Goal: Book appointment/travel/reservation

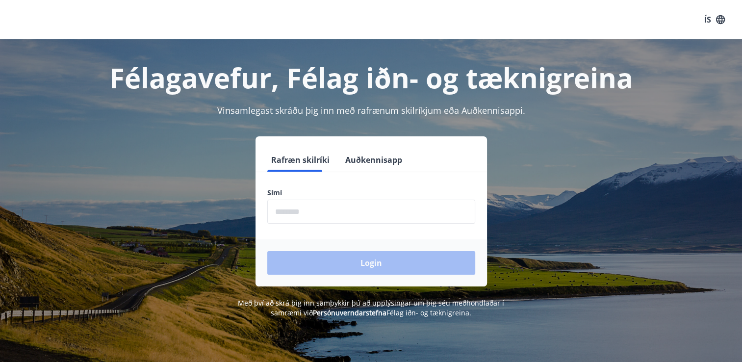
click at [284, 212] on input "phone" at bounding box center [371, 212] width 208 height 24
type input "********"
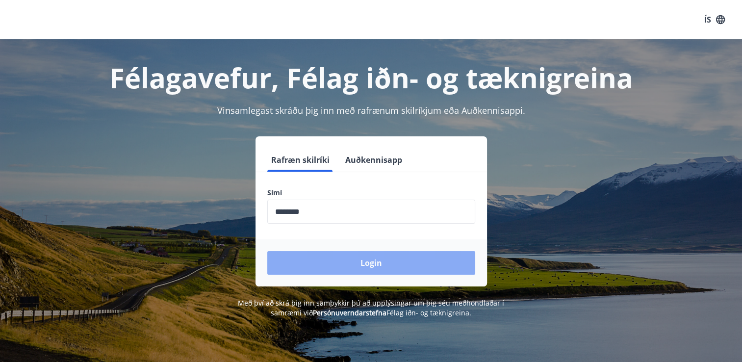
click at [358, 267] on button "Login" at bounding box center [371, 263] width 208 height 24
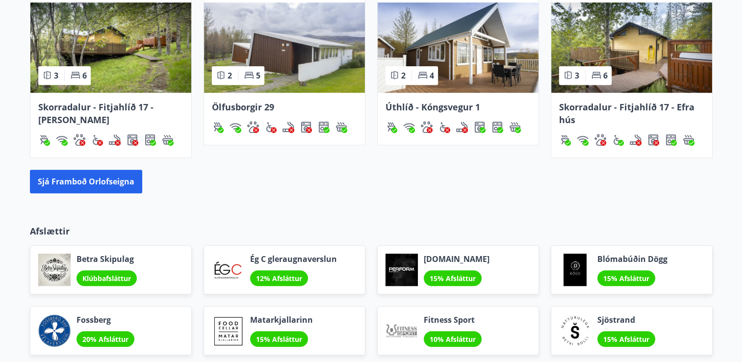
scroll to position [688, 0]
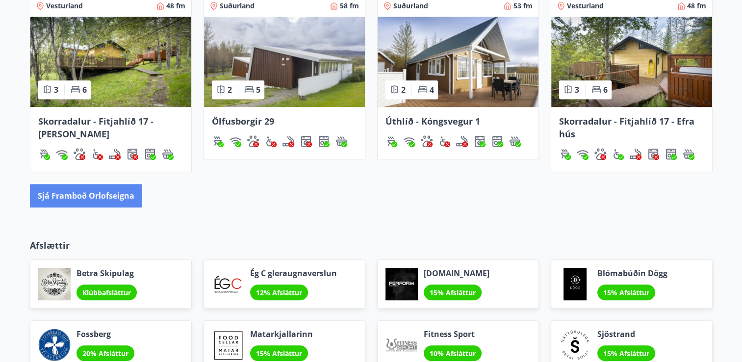
click at [80, 196] on button "Sjá framboð orlofseigna" at bounding box center [86, 196] width 112 height 24
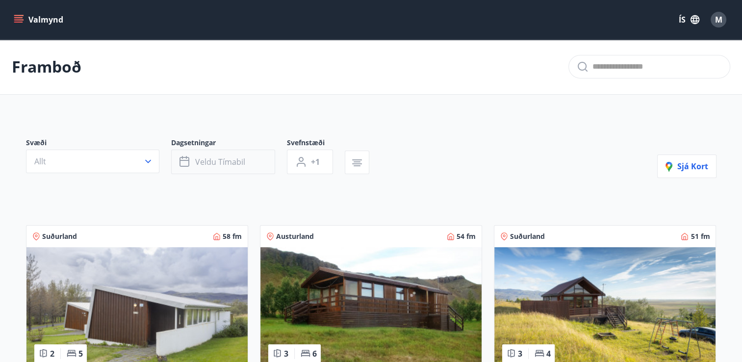
click at [205, 166] on span "Veldu tímabil" at bounding box center [220, 161] width 50 height 11
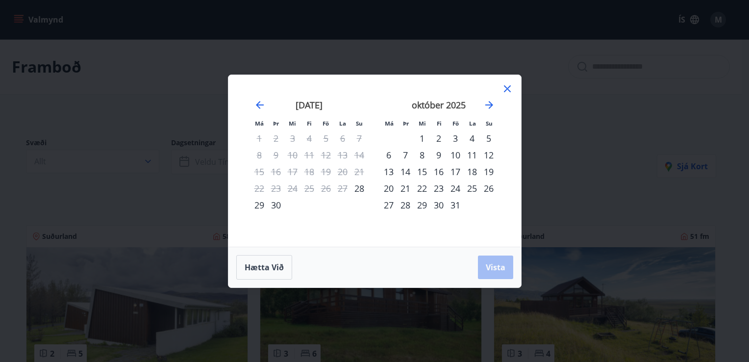
click at [436, 188] on div "23" at bounding box center [439, 188] width 17 height 17
click at [487, 189] on div "26" at bounding box center [489, 188] width 17 height 17
click at [497, 267] on span "Vista" at bounding box center [496, 267] width 20 height 11
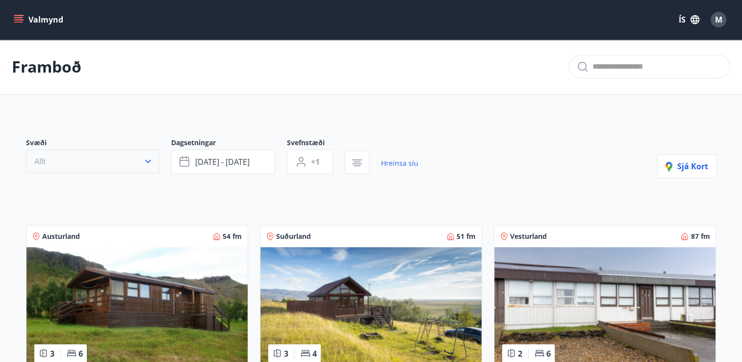
click at [145, 163] on icon "button" at bounding box center [148, 161] width 10 height 10
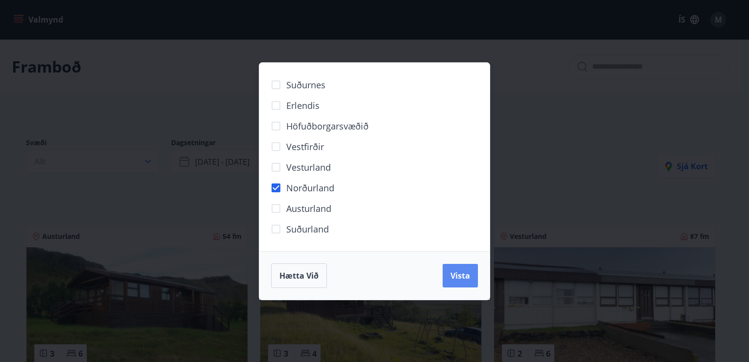
click at [454, 278] on span "Vista" at bounding box center [461, 275] width 20 height 11
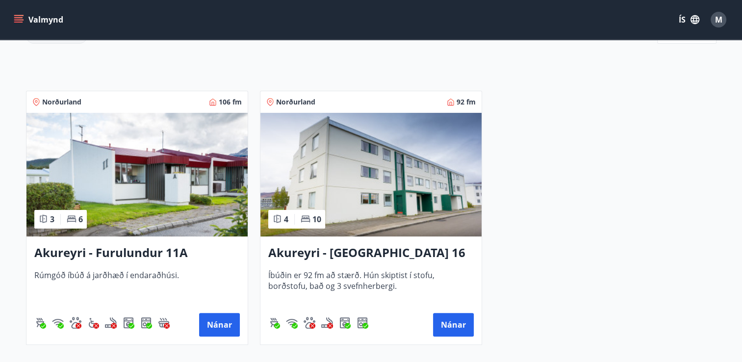
scroll to position [196, 0]
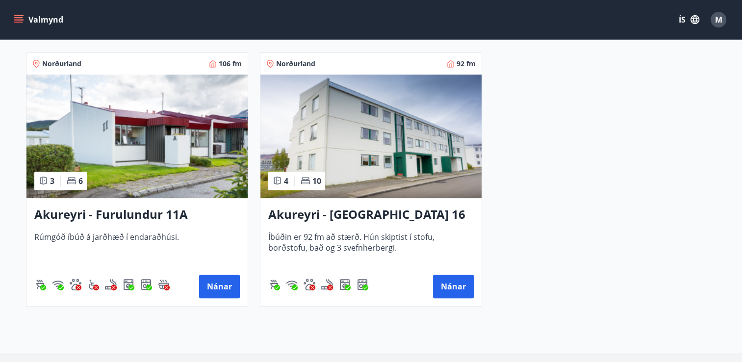
click at [135, 152] on img at bounding box center [136, 137] width 221 height 124
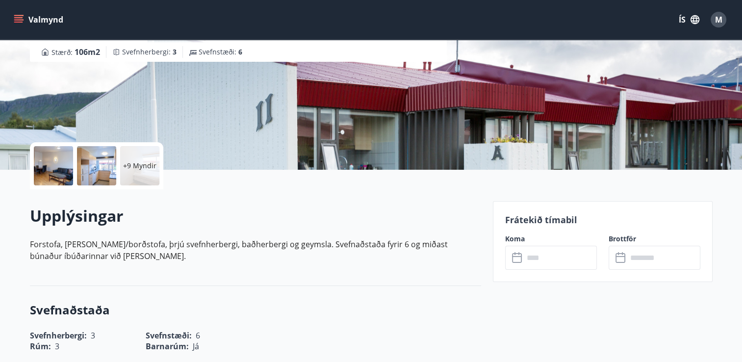
scroll to position [174, 0]
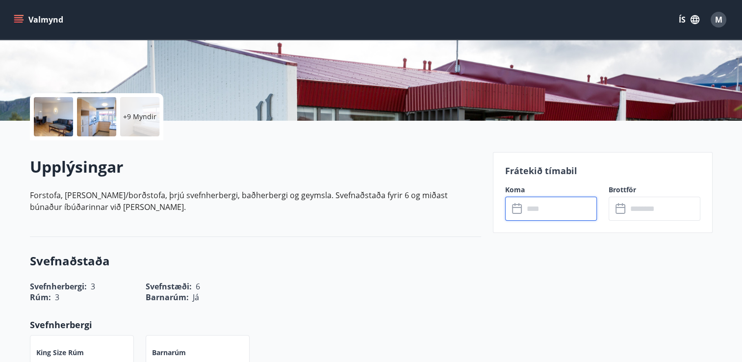
click at [555, 213] on input "text" at bounding box center [560, 209] width 73 height 24
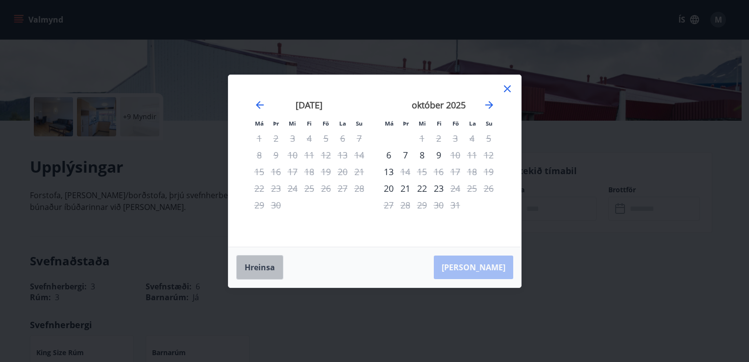
click at [257, 266] on button "Hreinsa" at bounding box center [259, 267] width 47 height 25
click at [507, 91] on icon at bounding box center [508, 89] width 12 height 12
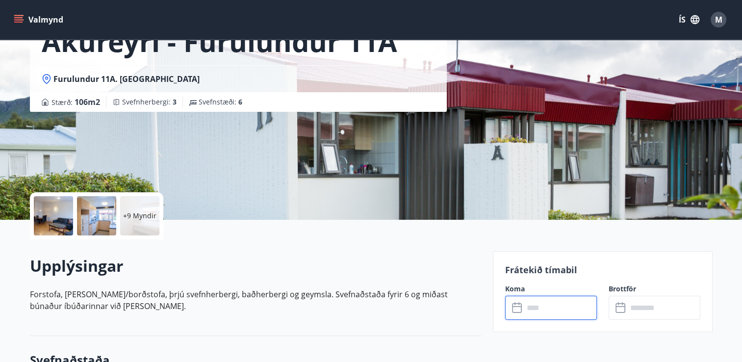
scroll to position [0, 0]
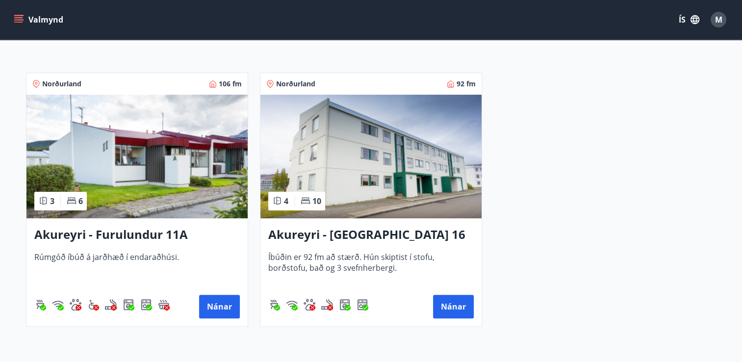
scroll to position [196, 0]
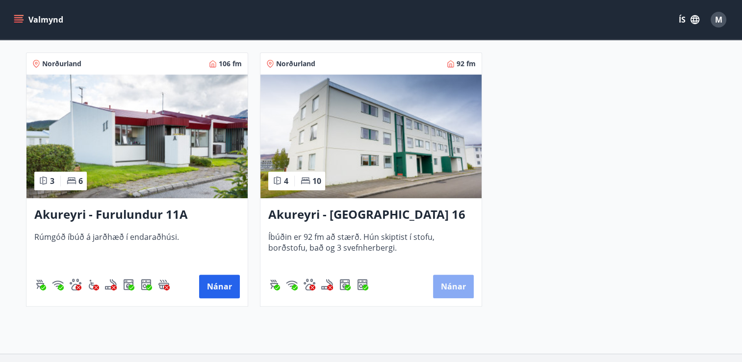
click at [445, 287] on button "Nánar" at bounding box center [453, 287] width 41 height 24
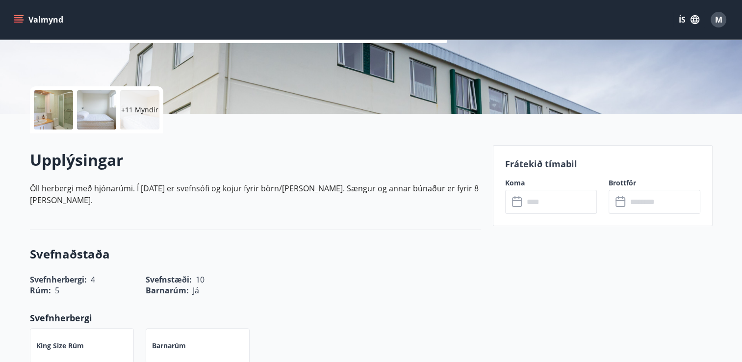
scroll to position [196, 0]
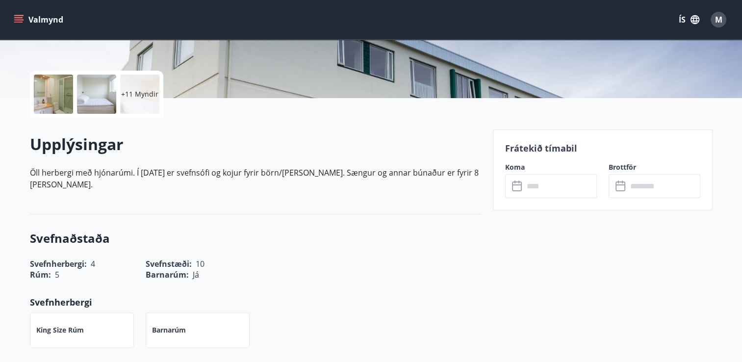
click at [532, 192] on input "text" at bounding box center [560, 186] width 73 height 24
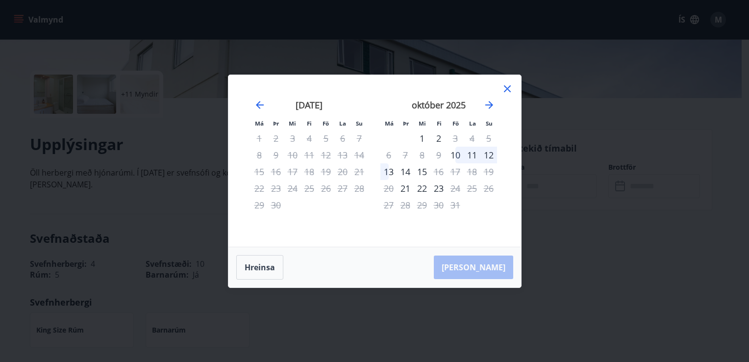
click at [508, 89] on icon at bounding box center [507, 88] width 7 height 7
